Goal: Task Accomplishment & Management: Manage account settings

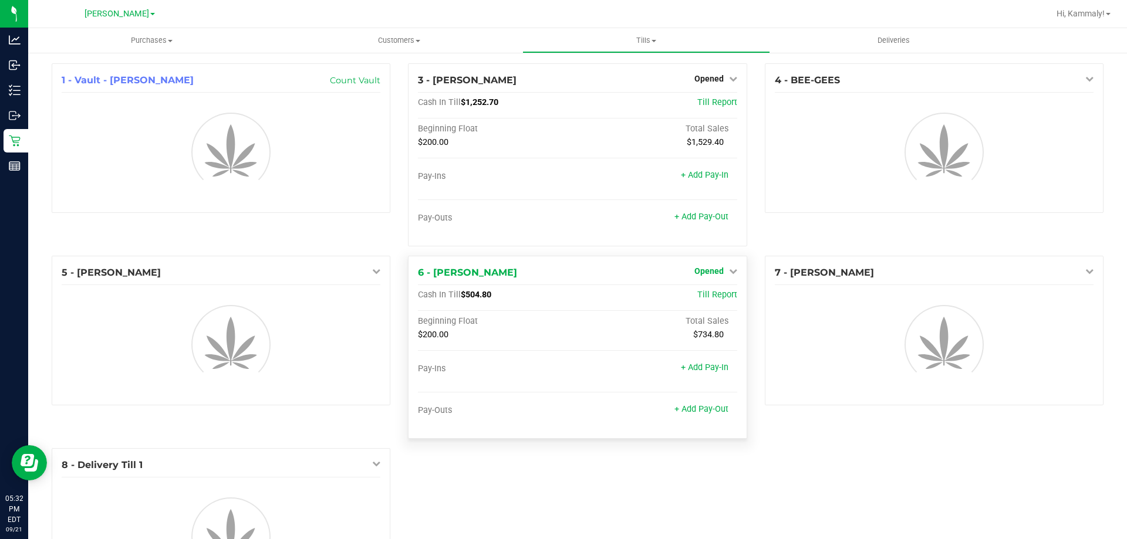
click at [718, 266] on link "Opened" at bounding box center [715, 270] width 43 height 9
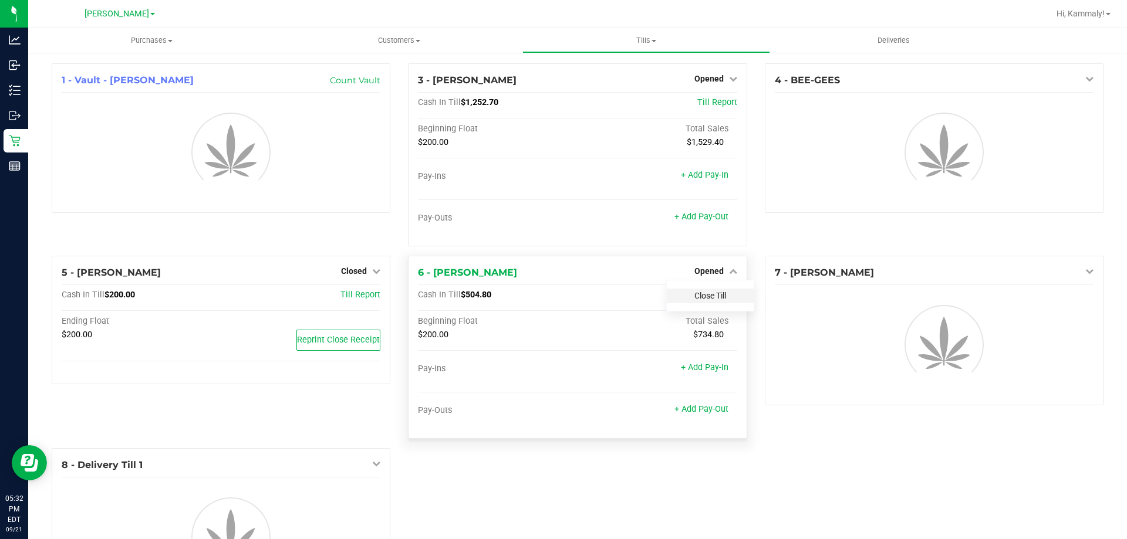
click at [717, 296] on link "Close Till" at bounding box center [710, 295] width 32 height 9
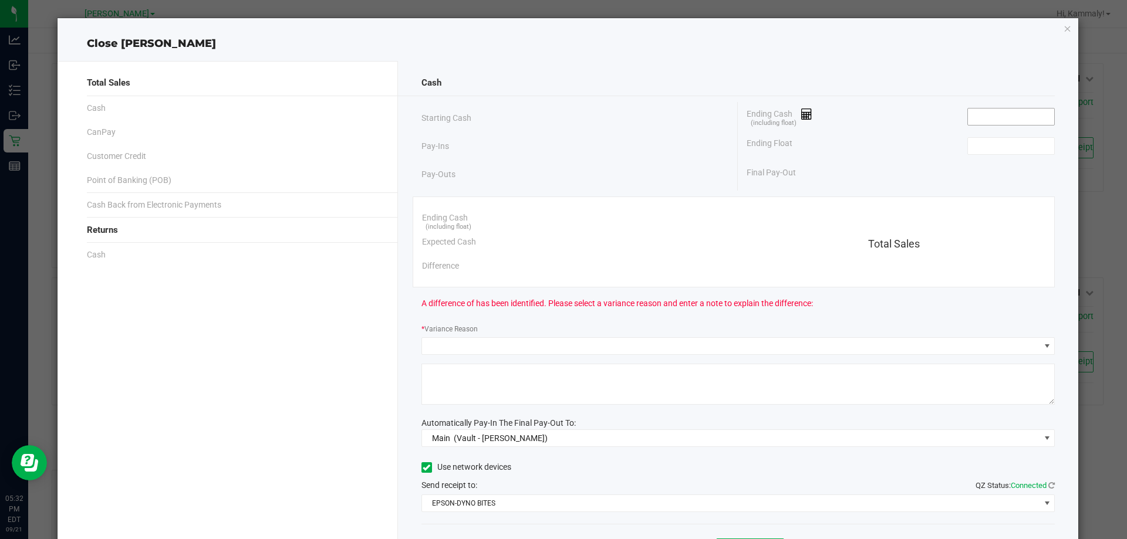
click at [993, 113] on input at bounding box center [1011, 117] width 86 height 16
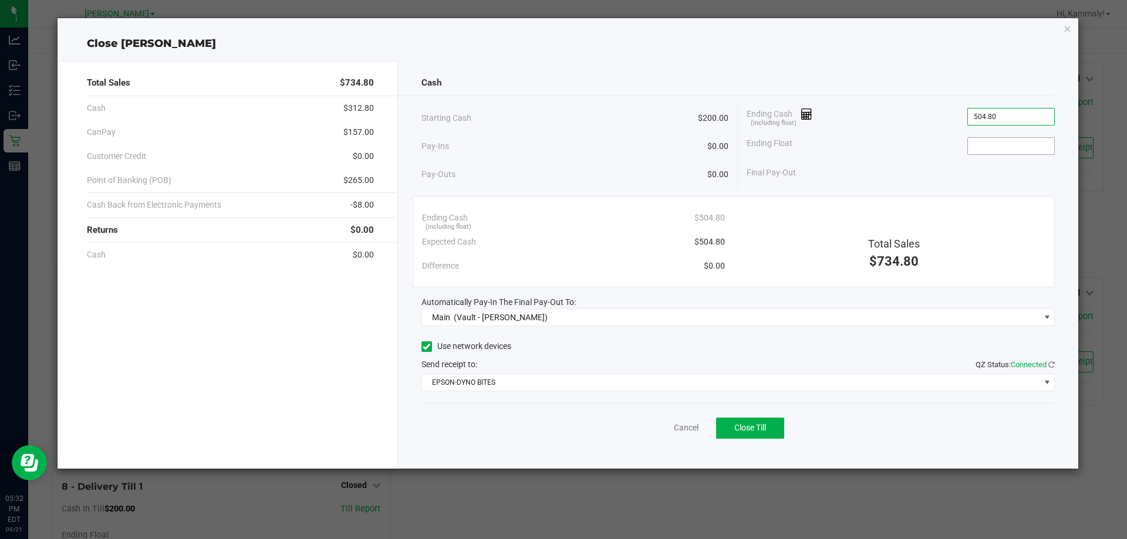
click at [989, 148] on input at bounding box center [1011, 146] width 86 height 16
type input "$504.80"
click at [841, 443] on div "Cancel Close Till" at bounding box center [738, 425] width 634 height 45
click at [761, 436] on button "Close Till" at bounding box center [750, 428] width 68 height 21
type input "$200.00"
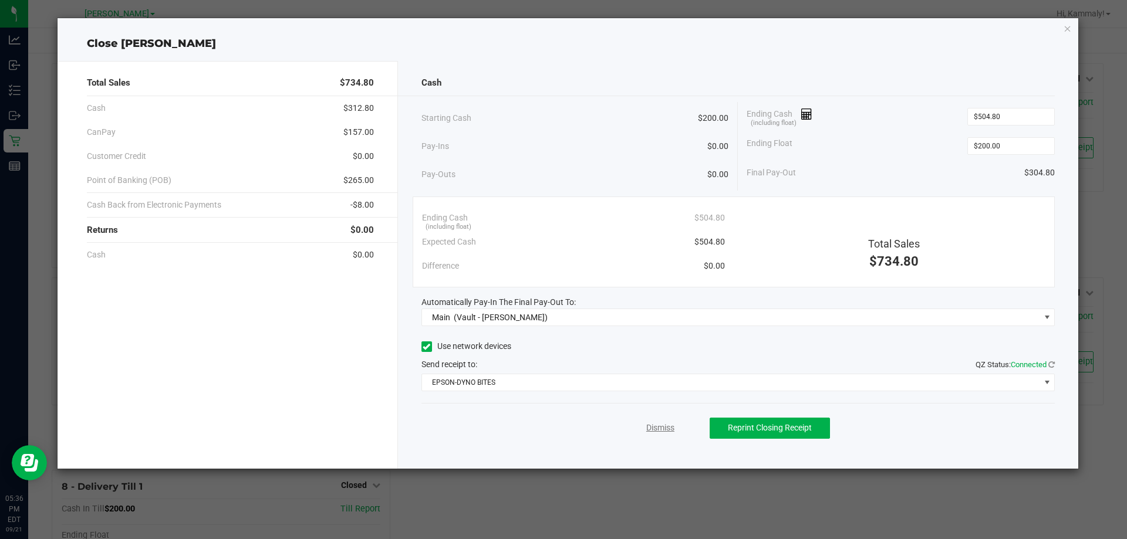
click at [660, 428] on link "Dismiss" at bounding box center [660, 428] width 28 height 12
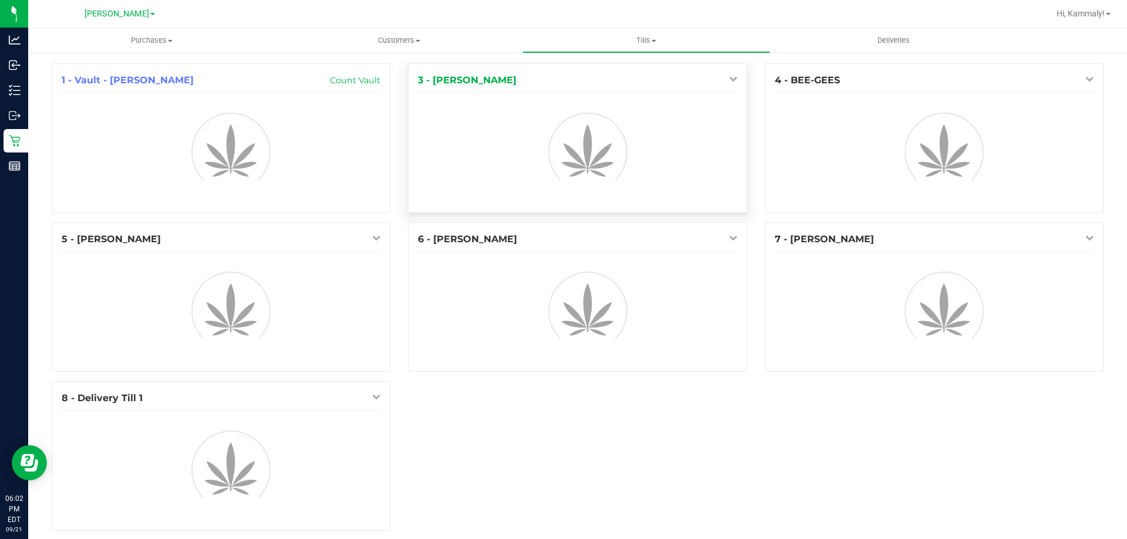
click at [729, 79] on icon at bounding box center [733, 79] width 8 height 8
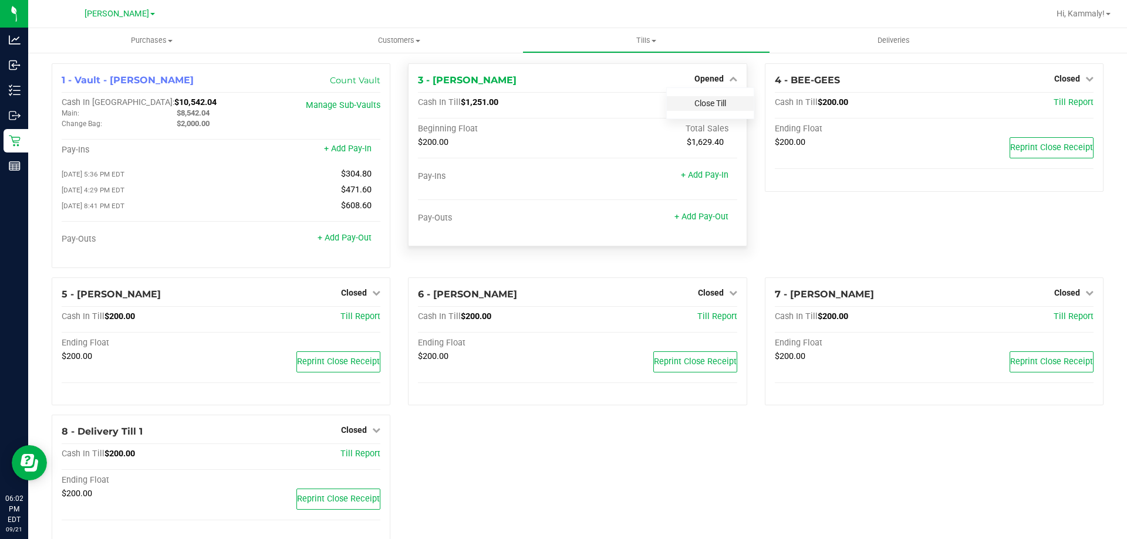
click at [718, 102] on link "Close Till" at bounding box center [710, 103] width 32 height 9
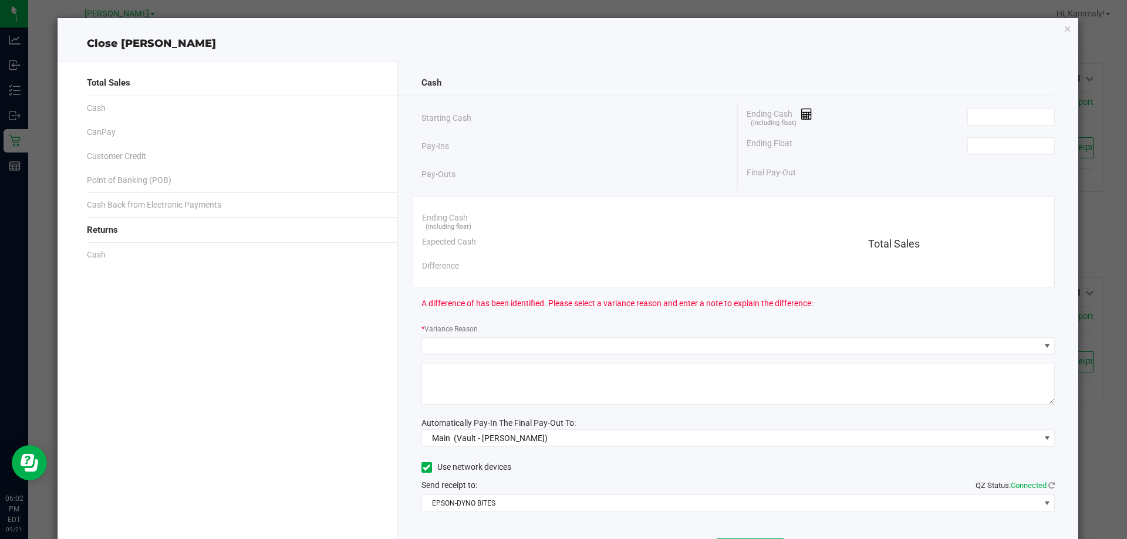
click at [945, 116] on div "Ending Cash (including float)" at bounding box center [901, 116] width 308 height 29
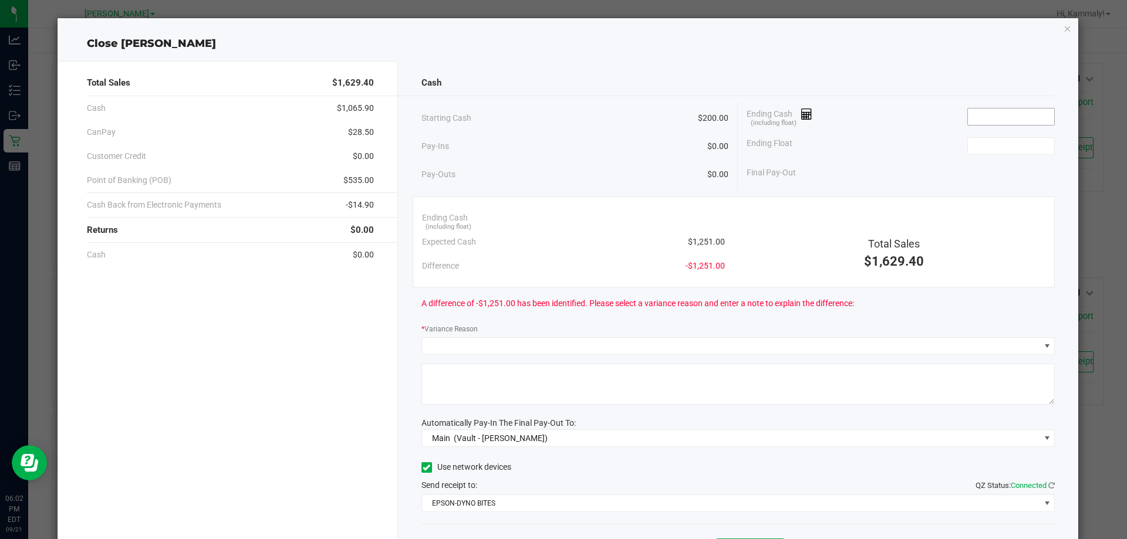
click at [998, 113] on input at bounding box center [1011, 117] width 86 height 16
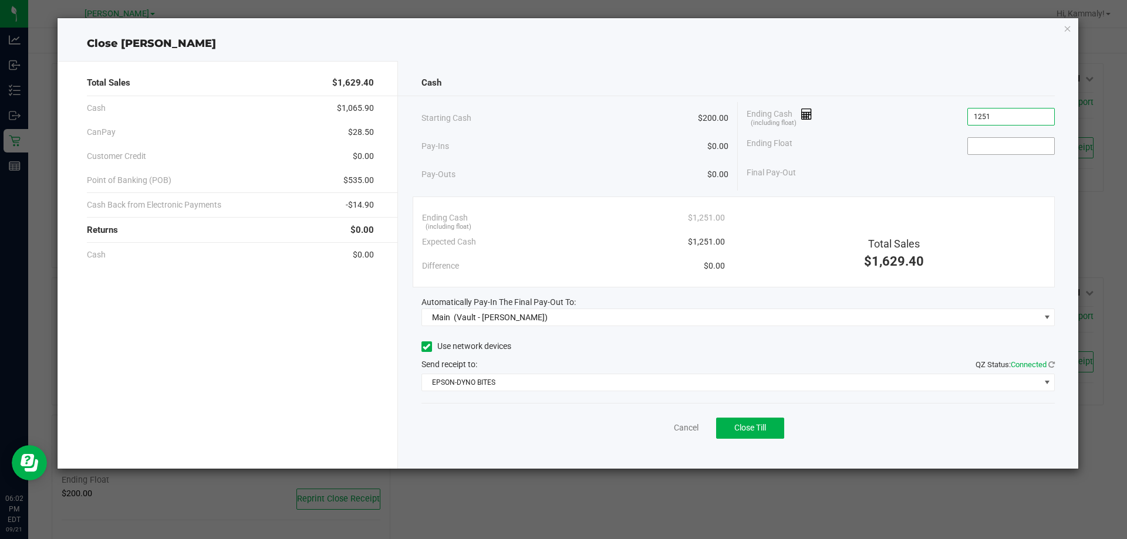
click at [1030, 143] on input at bounding box center [1011, 146] width 86 height 16
type input "$1,251.00"
click at [754, 427] on span "Close Till" at bounding box center [750, 427] width 32 height 9
type input "$200.00"
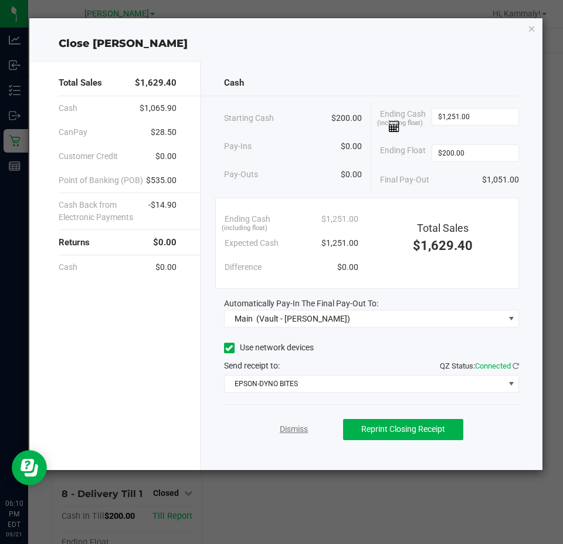
click at [295, 431] on link "Dismiss" at bounding box center [294, 429] width 28 height 12
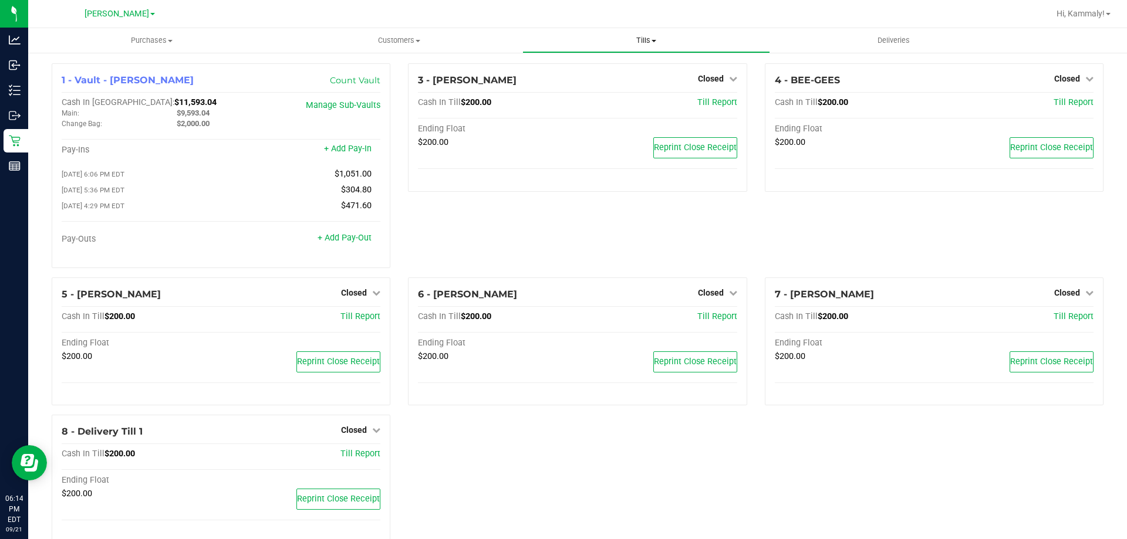
click at [662, 45] on span "Tills" at bounding box center [646, 40] width 246 height 11
click at [619, 91] on li "Reconcile e-payments" at bounding box center [645, 85] width 247 height 14
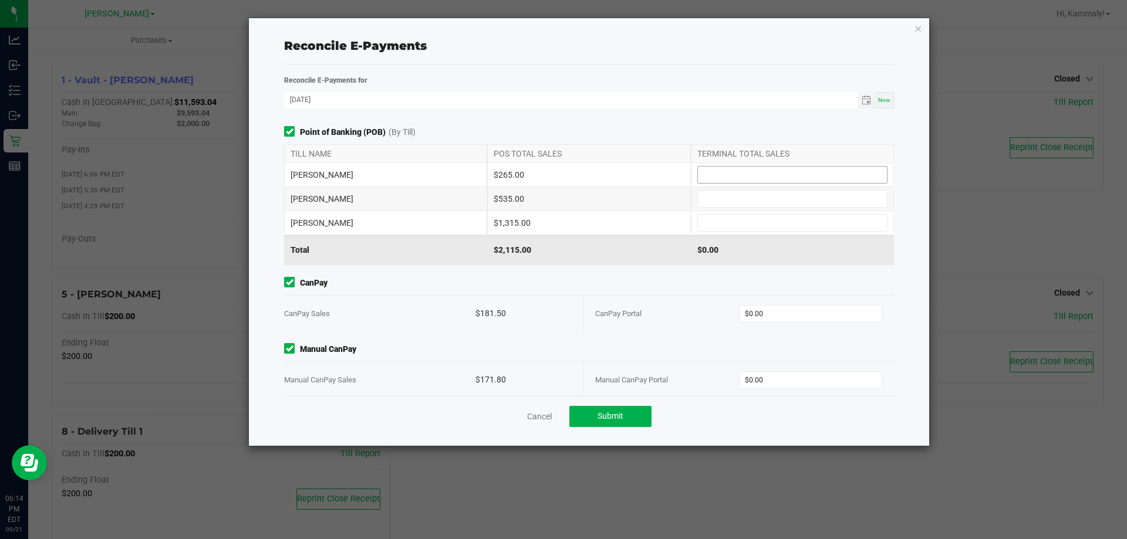
click at [751, 178] on input at bounding box center [792, 175] width 189 height 16
click at [774, 195] on input at bounding box center [792, 199] width 189 height 16
type input "$265.00"
click at [765, 219] on input at bounding box center [792, 223] width 189 height 16
type input "$535.00"
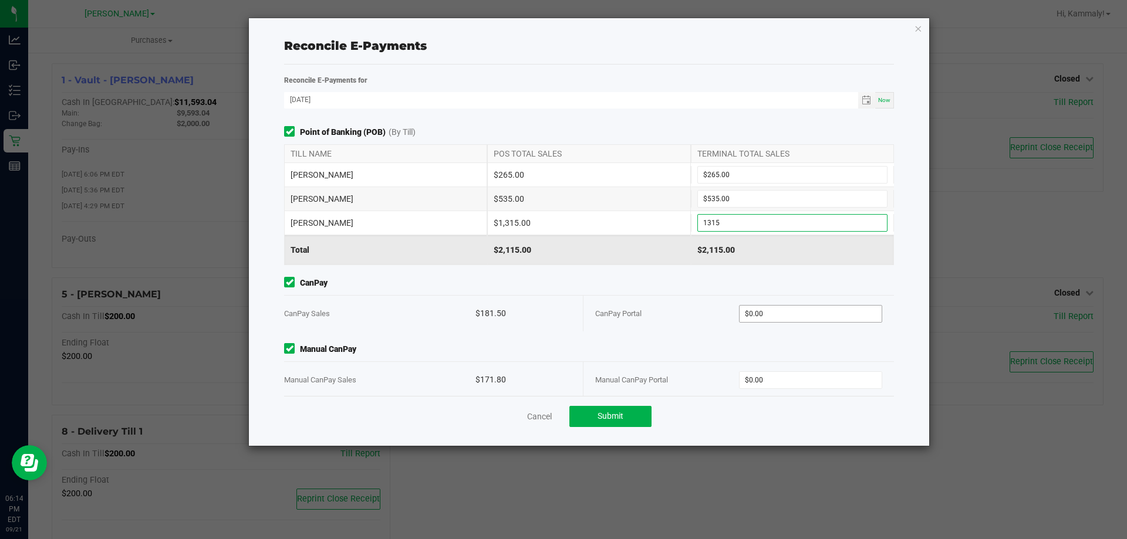
click at [775, 313] on input "$0.00" at bounding box center [811, 314] width 143 height 16
type input "$1,315.00"
click at [791, 379] on input "$0.00" at bounding box center [811, 380] width 143 height 16
type input "$181.50"
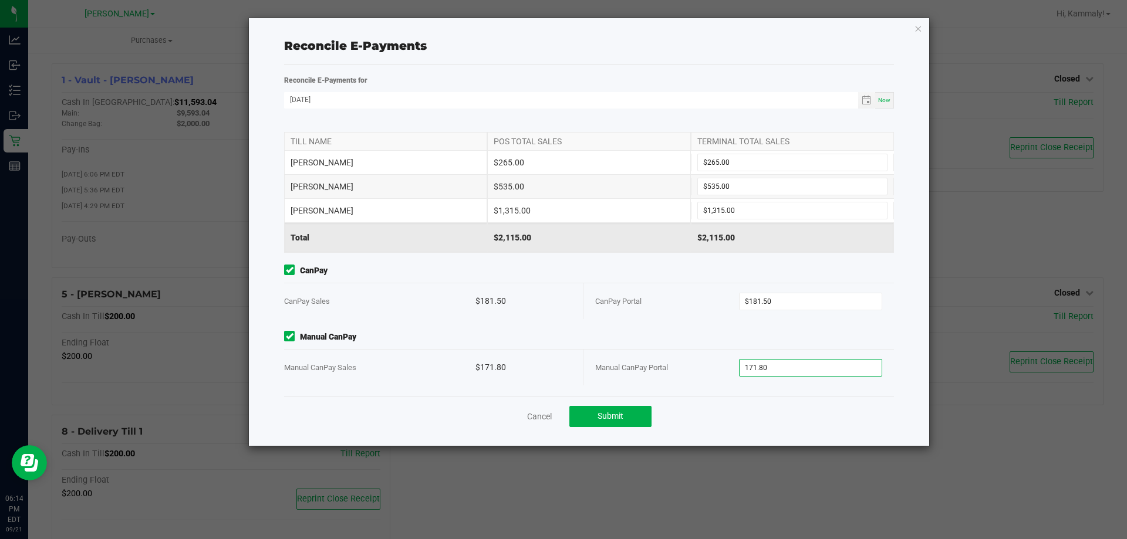
click at [740, 452] on ngb-modal-window "Reconcile E-Payments Reconcile E-Payments for 09/21/2025 Now Point of Banking (…" at bounding box center [568, 269] width 1136 height 539
type input "$171.80"
click at [620, 406] on button "Submit" at bounding box center [610, 416] width 82 height 21
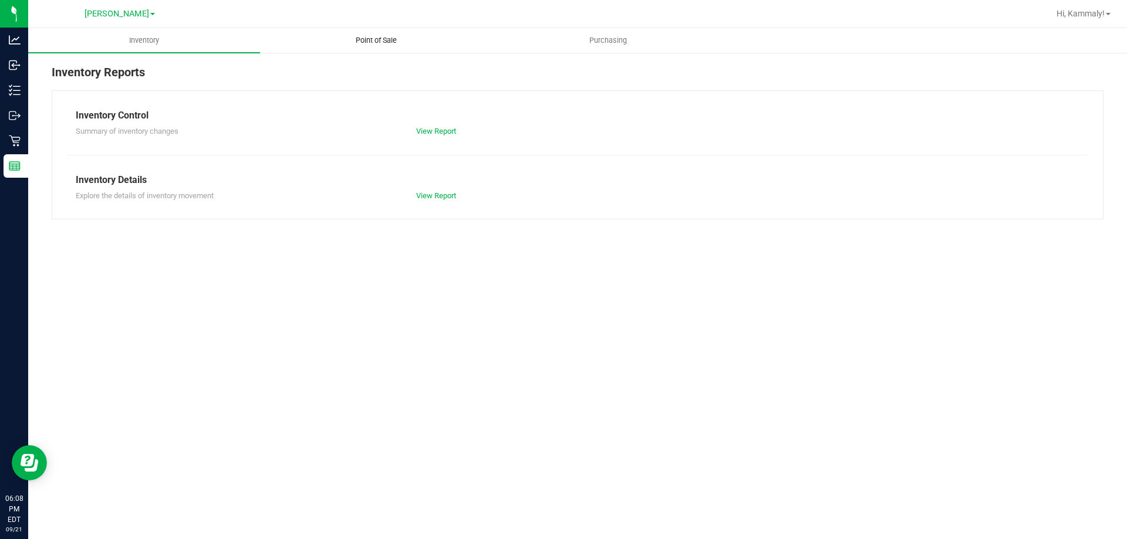
click at [374, 36] on span "Point of Sale" at bounding box center [376, 40] width 73 height 11
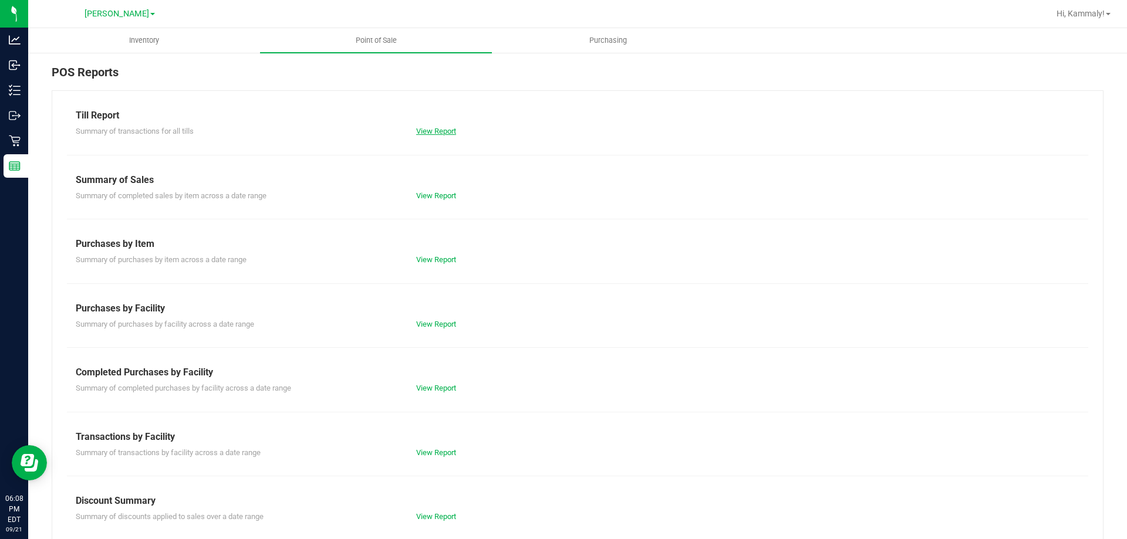
click at [439, 134] on link "View Report" at bounding box center [436, 131] width 40 height 9
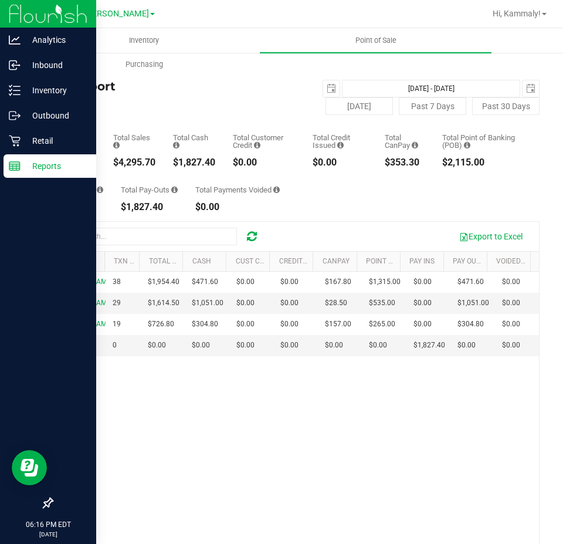
click at [13, 161] on icon at bounding box center [15, 166] width 12 height 12
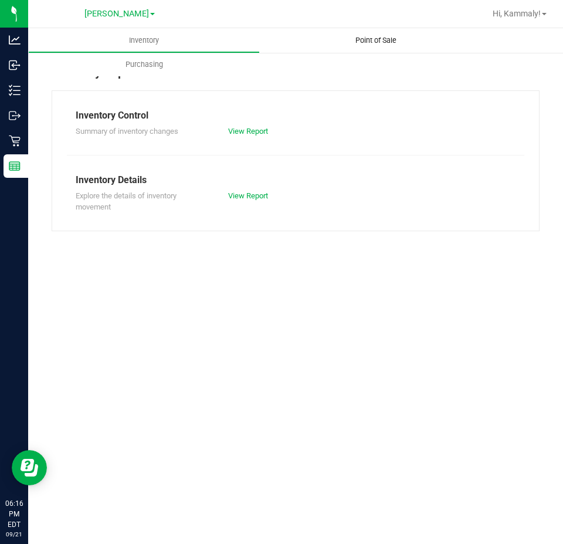
click at [355, 50] on uib-tab-heading "Point of Sale" at bounding box center [376, 40] width 232 height 25
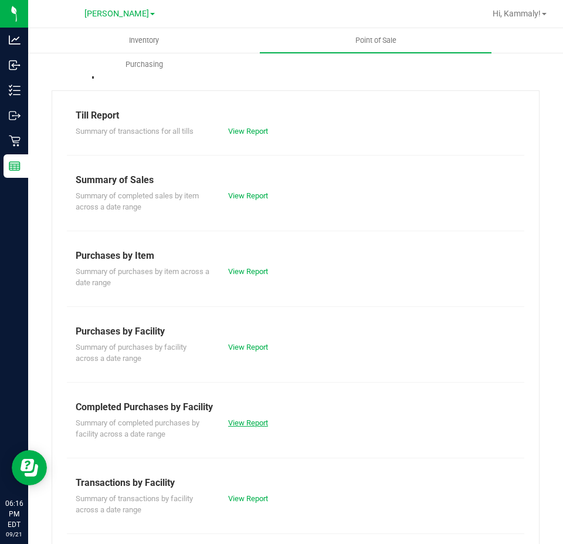
click at [255, 419] on link "View Report" at bounding box center [248, 422] width 40 height 9
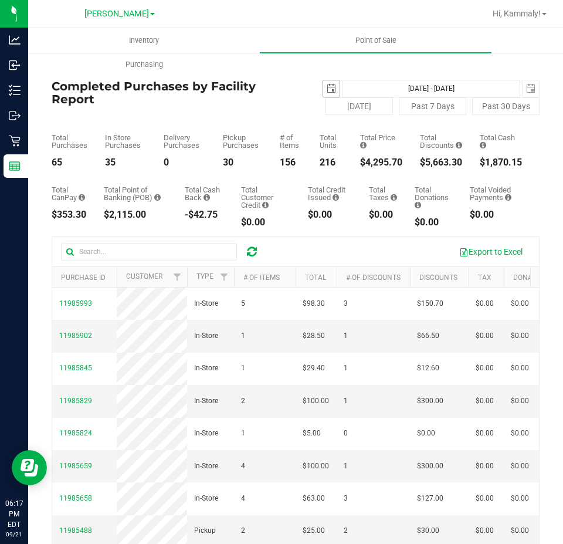
click at [329, 84] on span "select" at bounding box center [331, 88] width 9 height 9
click at [327, 86] on span "select" at bounding box center [331, 88] width 9 height 9
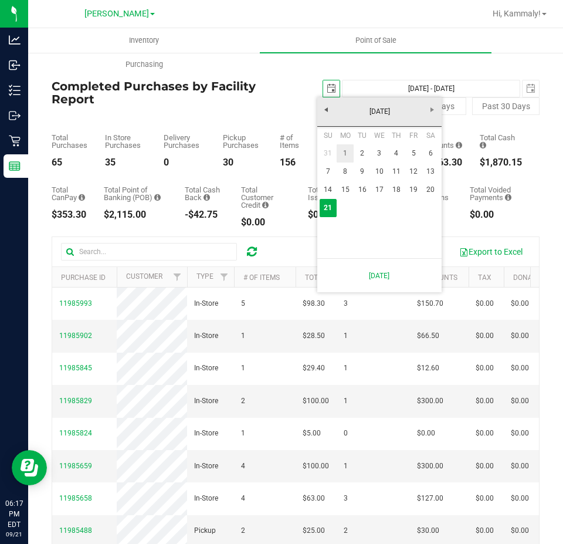
click at [342, 156] on link "1" at bounding box center [345, 153] width 17 height 18
type input "[DATE]"
type input "[DATE] - [DATE]"
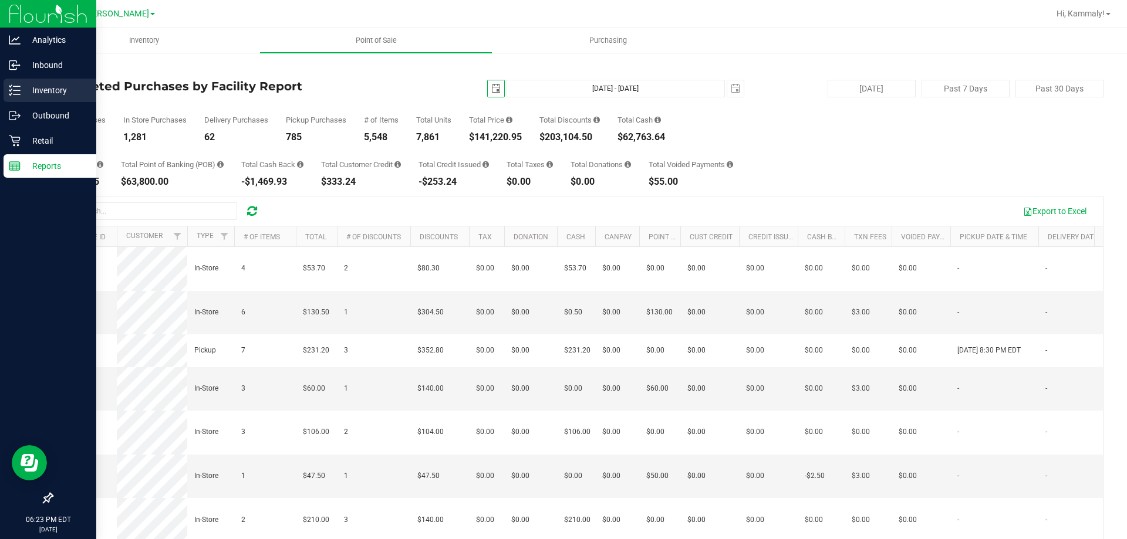
click at [16, 90] on line at bounding box center [16, 90] width 6 height 0
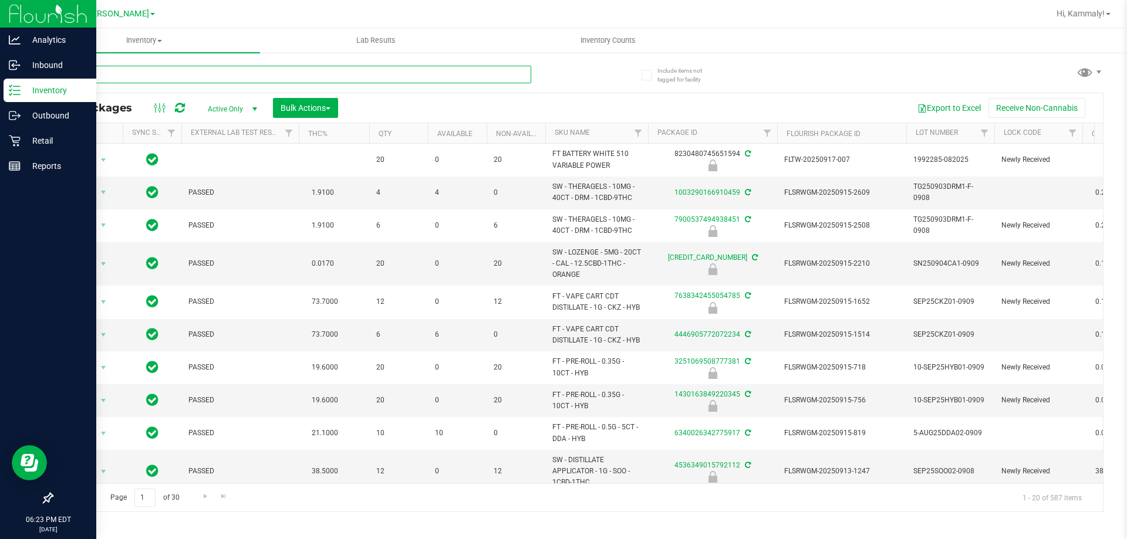
click at [239, 73] on input "text" at bounding box center [292, 75] width 480 height 18
type input "3702213785413110"
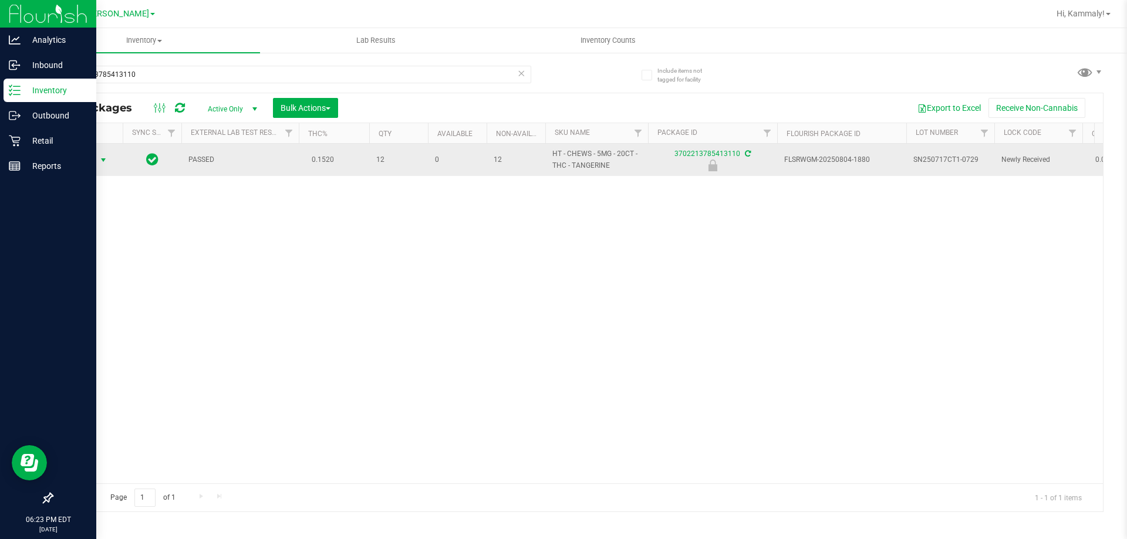
click at [101, 160] on span "select" at bounding box center [103, 160] width 9 height 9
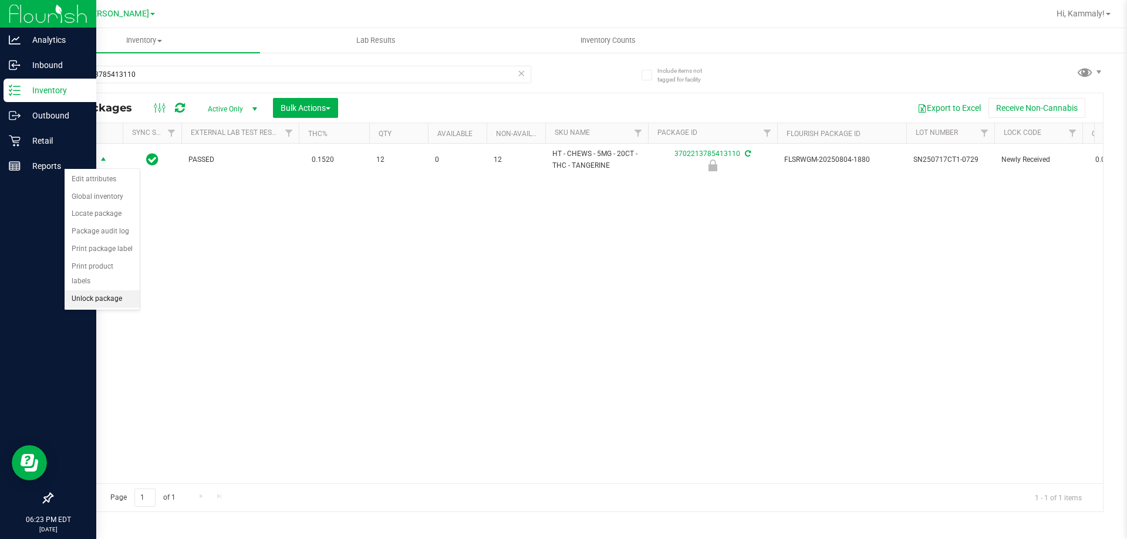
click at [113, 291] on li "Unlock package" at bounding box center [102, 300] width 75 height 18
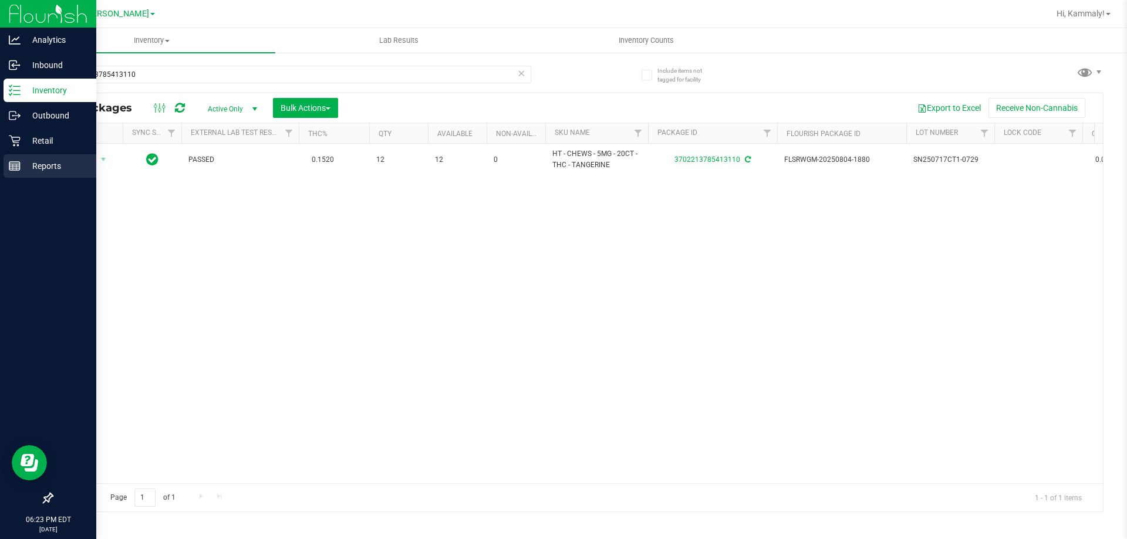
click at [15, 166] on line at bounding box center [14, 166] width 11 height 0
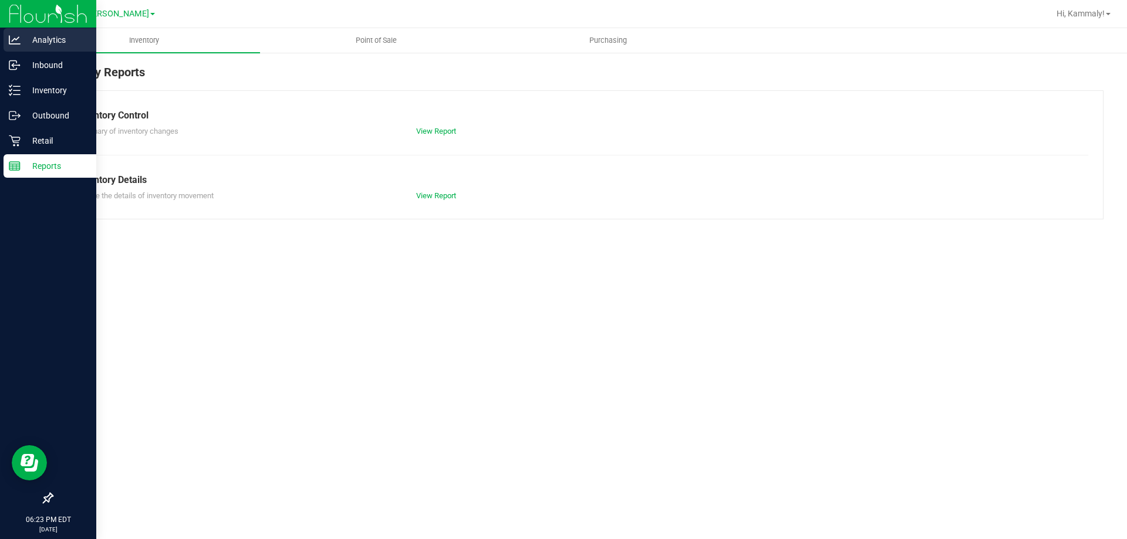
click at [74, 41] on p "Analytics" at bounding box center [56, 40] width 70 height 14
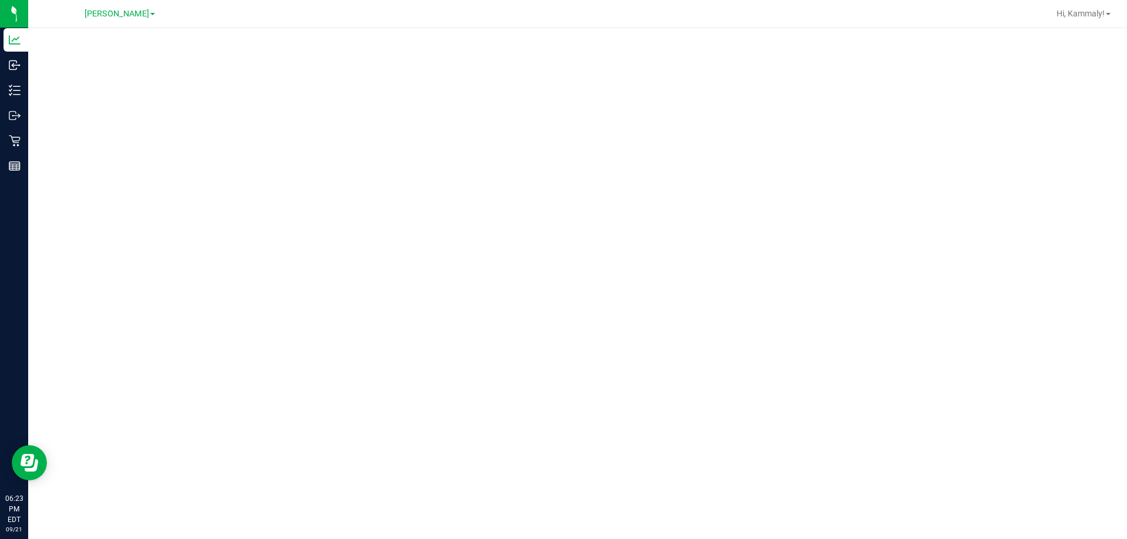
click at [235, 38] on div at bounding box center [577, 280] width 1099 height 504
